Goal: Task Accomplishment & Management: Use online tool/utility

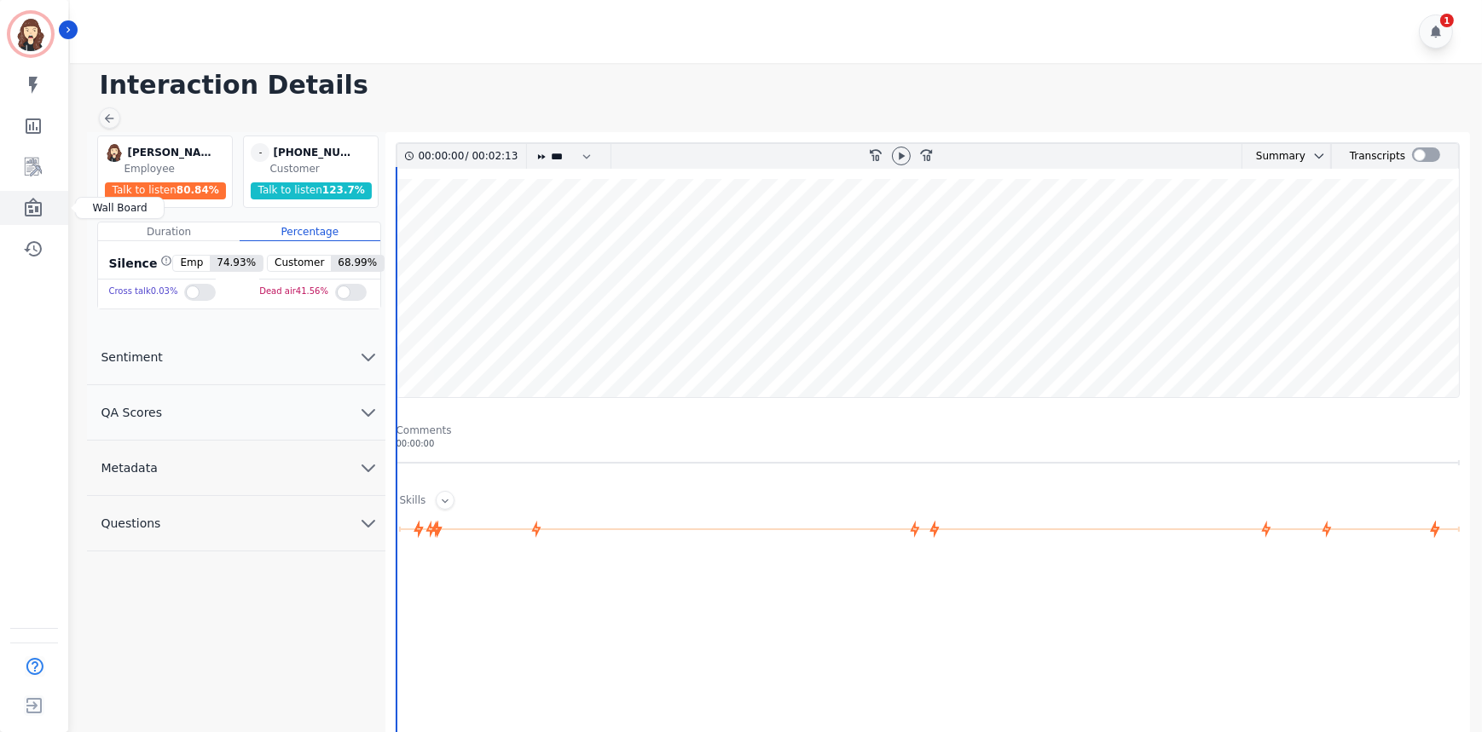
click at [31, 205] on icon "Sidebar" at bounding box center [33, 208] width 20 height 20
